Goal: Find specific page/section: Find specific page/section

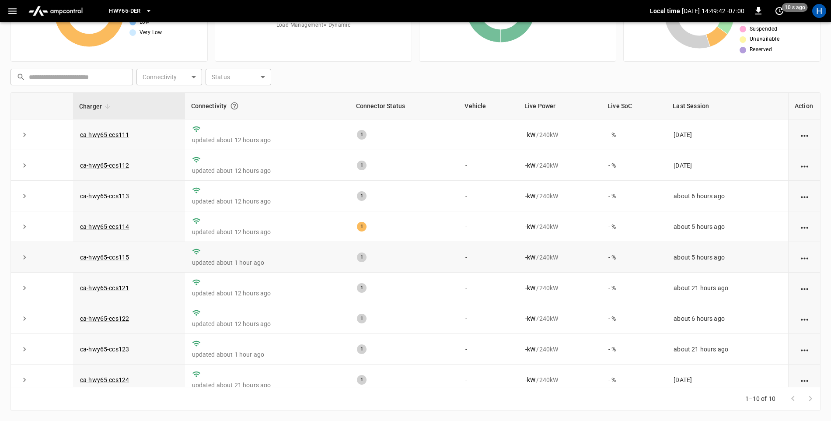
scroll to position [44, 0]
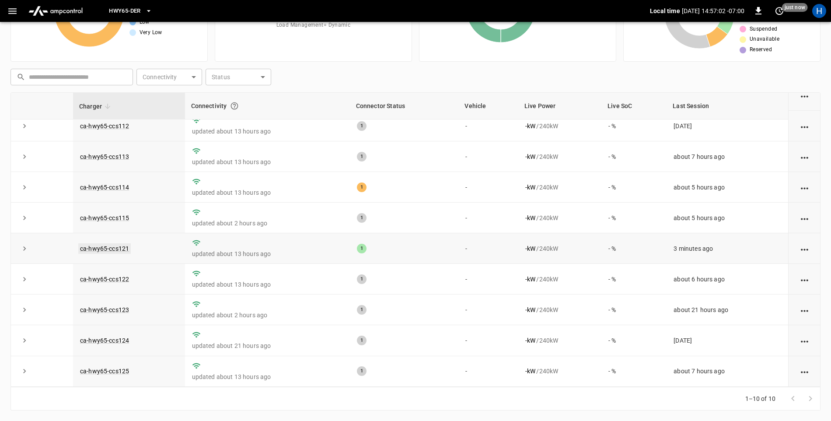
click at [103, 247] on link "ca-hwy65-ccs121" at bounding box center [104, 248] width 52 height 10
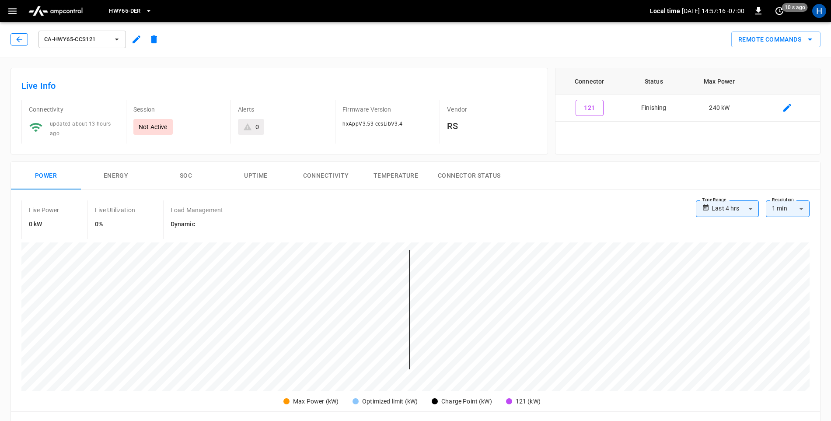
click at [21, 41] on icon "button" at bounding box center [19, 39] width 9 height 9
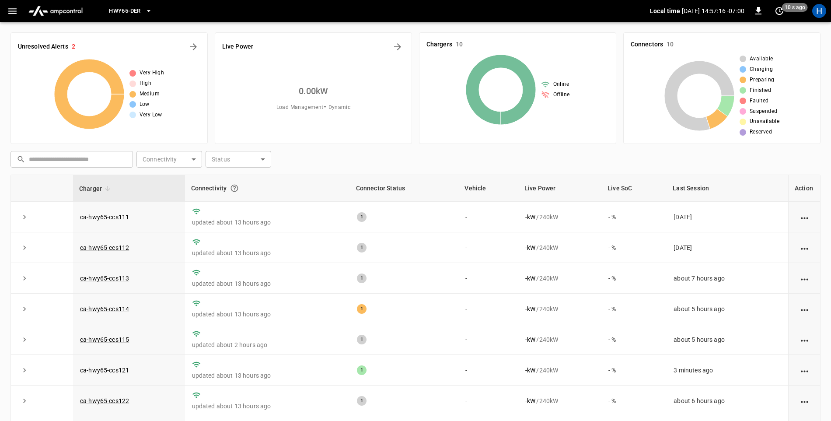
scroll to position [82, 0]
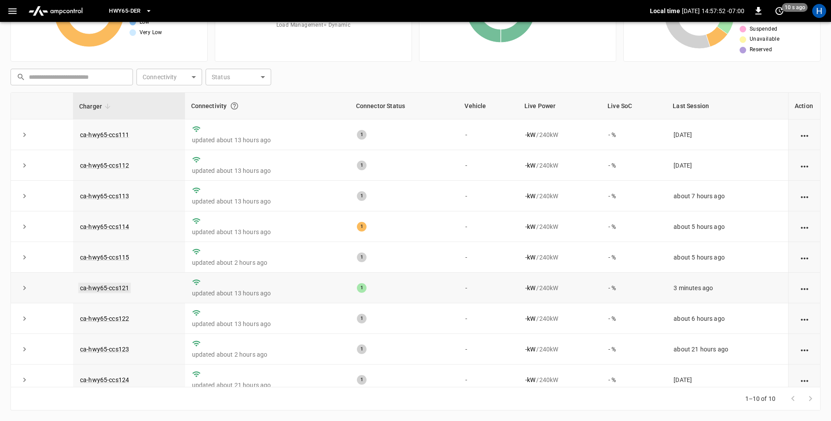
click at [123, 292] on link "ca-hwy65-ccs121" at bounding box center [104, 287] width 52 height 10
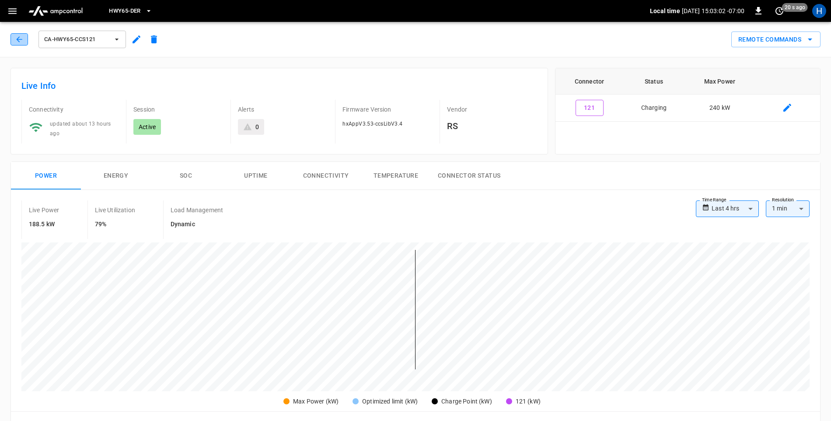
click at [22, 38] on icon "button" at bounding box center [19, 39] width 9 height 9
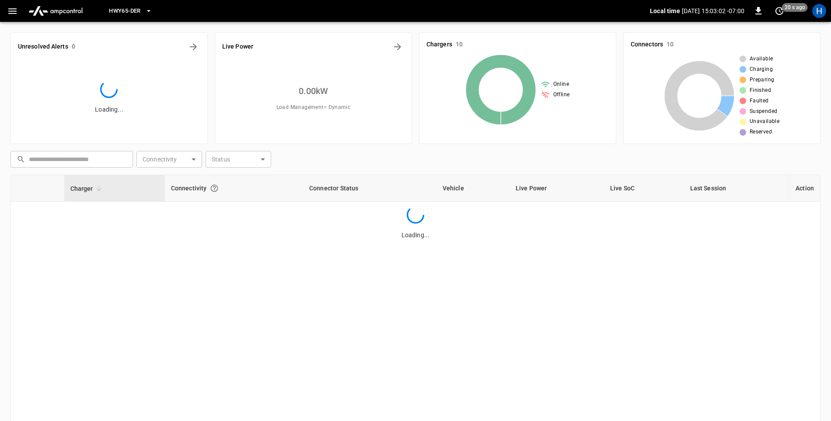
scroll to position [82, 0]
